Goal: Navigation & Orientation: Understand site structure

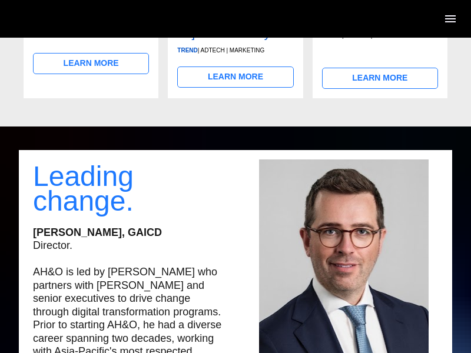
scroll to position [2922, 0]
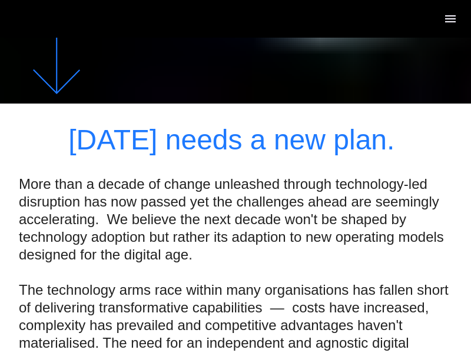
scroll to position [353, 0]
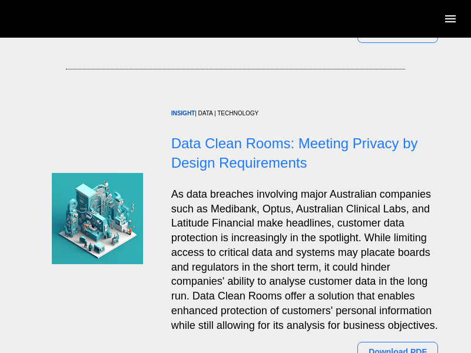
scroll to position [1572, 0]
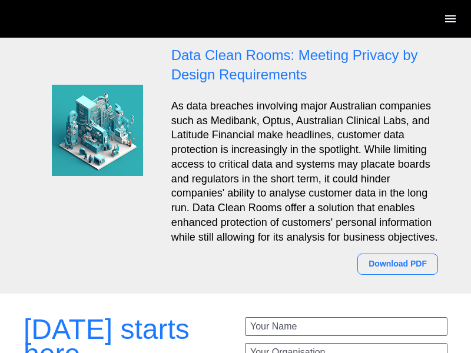
scroll to position [853, 0]
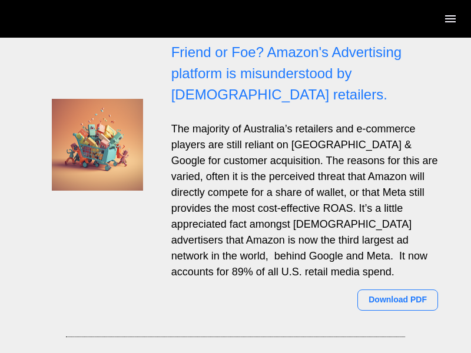
scroll to position [303, 0]
